Goal: Transaction & Acquisition: Purchase product/service

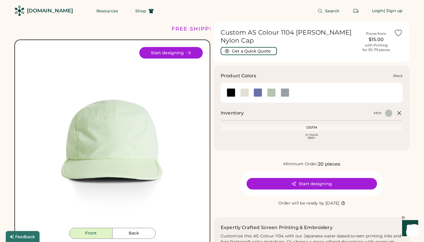
click at [231, 89] on div at bounding box center [231, 92] width 9 height 9
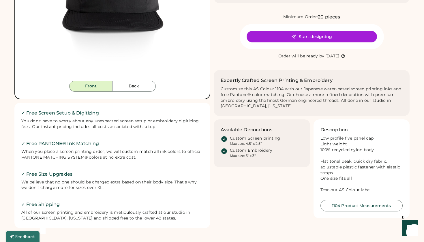
scroll to position [95, 0]
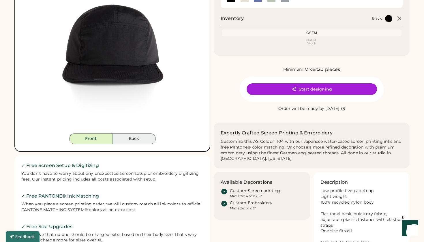
click at [137, 144] on button "Back" at bounding box center [134, 138] width 43 height 11
click at [136, 139] on button "Back" at bounding box center [134, 138] width 43 height 11
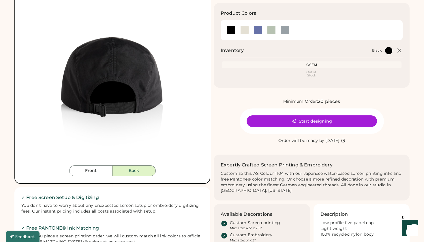
scroll to position [62, 0]
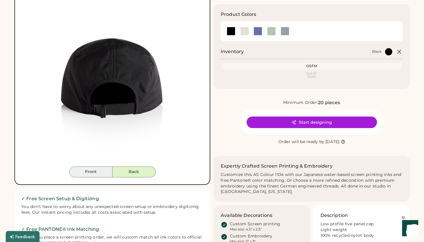
click at [100, 172] on button "Front" at bounding box center [90, 172] width 43 height 11
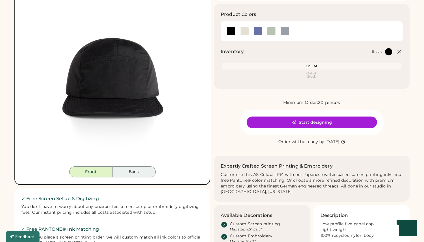
click at [133, 173] on button "Back" at bounding box center [134, 172] width 43 height 11
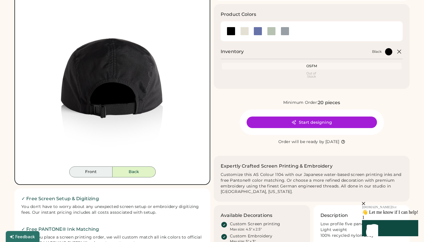
click at [111, 172] on button "Front" at bounding box center [90, 172] width 43 height 11
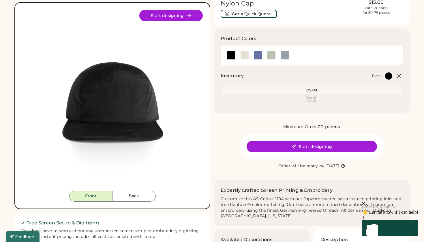
scroll to position [37, 0]
click at [232, 51] on div at bounding box center [231, 55] width 9 height 9
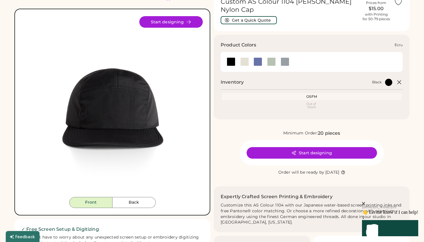
scroll to position [30, 0]
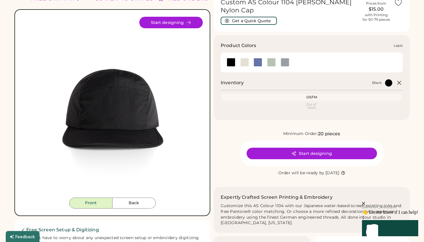
click at [257, 58] on div at bounding box center [258, 62] width 9 height 9
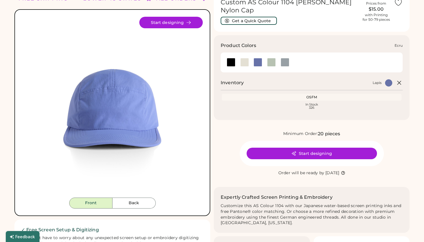
click at [247, 58] on div at bounding box center [245, 62] width 9 height 9
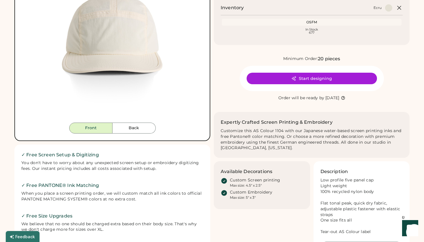
scroll to position [95, 0]
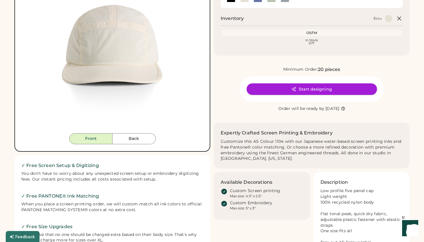
click at [276, 85] on button "Start designing" at bounding box center [312, 89] width 131 height 12
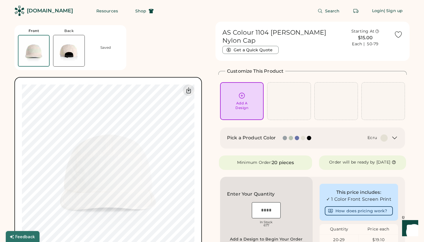
click at [286, 101] on div at bounding box center [289, 101] width 44 height 38
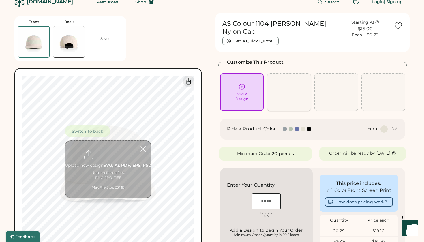
scroll to position [22, 0]
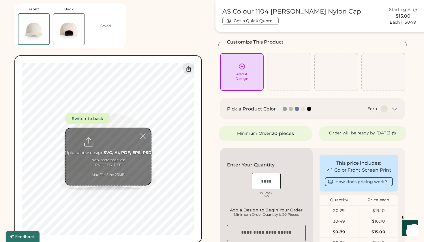
click at [73, 30] on img at bounding box center [68, 29] width 31 height 31
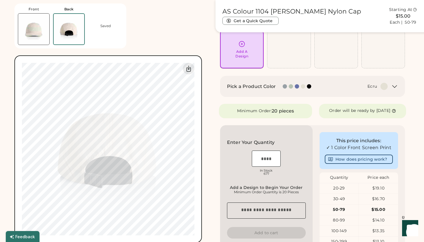
scroll to position [65, 0]
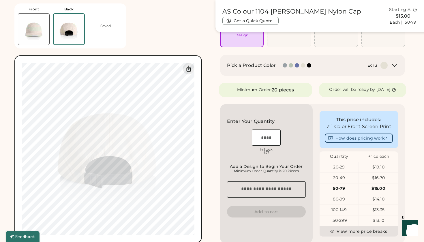
click at [44, 35] on img at bounding box center [33, 29] width 31 height 31
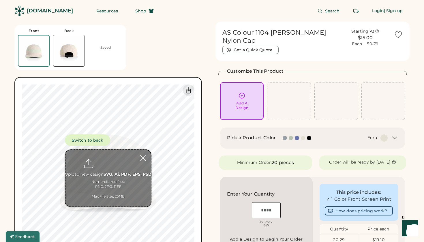
scroll to position [0, 0]
click at [296, 136] on div at bounding box center [297, 138] width 4 height 4
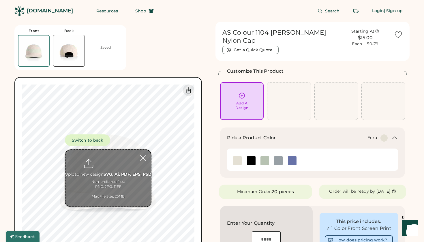
click at [240, 156] on img at bounding box center [237, 160] width 9 height 9
click at [243, 156] on div at bounding box center [238, 160] width 14 height 9
click at [250, 156] on img at bounding box center [251, 160] width 9 height 9
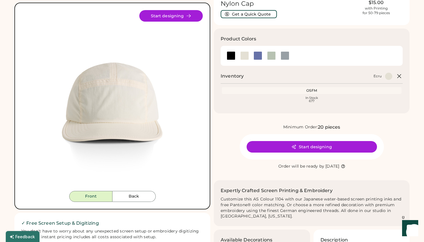
scroll to position [36, 0]
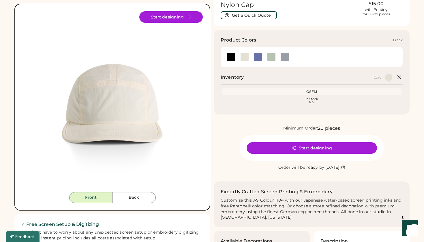
click at [234, 53] on div at bounding box center [231, 57] width 9 height 9
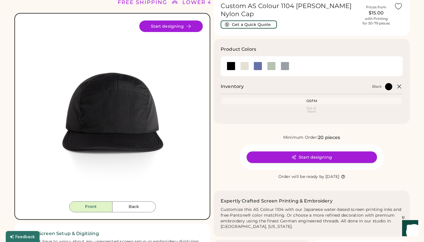
scroll to position [26, 0]
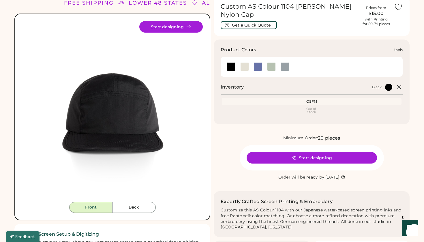
click at [260, 62] on div at bounding box center [258, 66] width 9 height 9
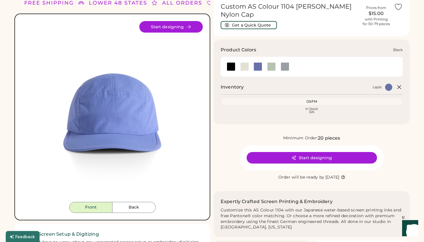
click at [231, 62] on div at bounding box center [231, 66] width 9 height 9
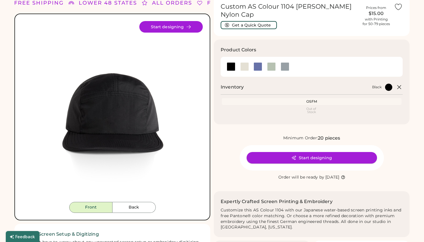
click at [335, 152] on button "Start designing" at bounding box center [312, 158] width 131 height 12
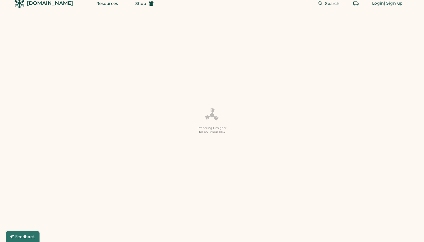
scroll to position [8, 0]
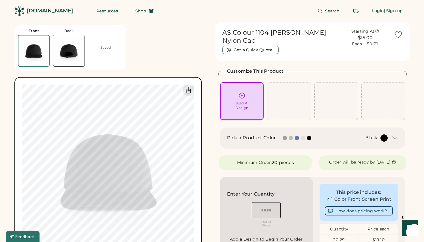
click at [249, 83] on div "Add A Design" at bounding box center [242, 101] width 44 height 38
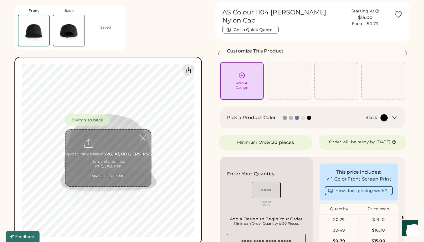
scroll to position [22, 0]
